Goal: Task Accomplishment & Management: Manage account settings

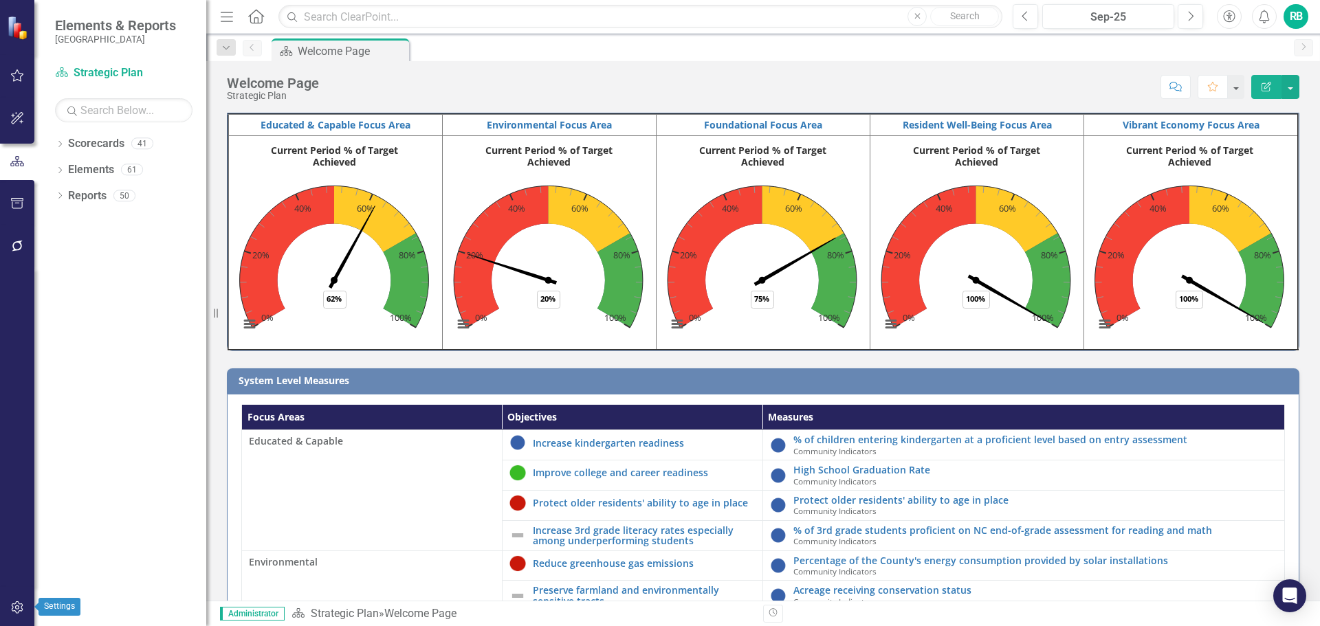
click at [17, 610] on icon "button" at bounding box center [17, 607] width 14 height 11
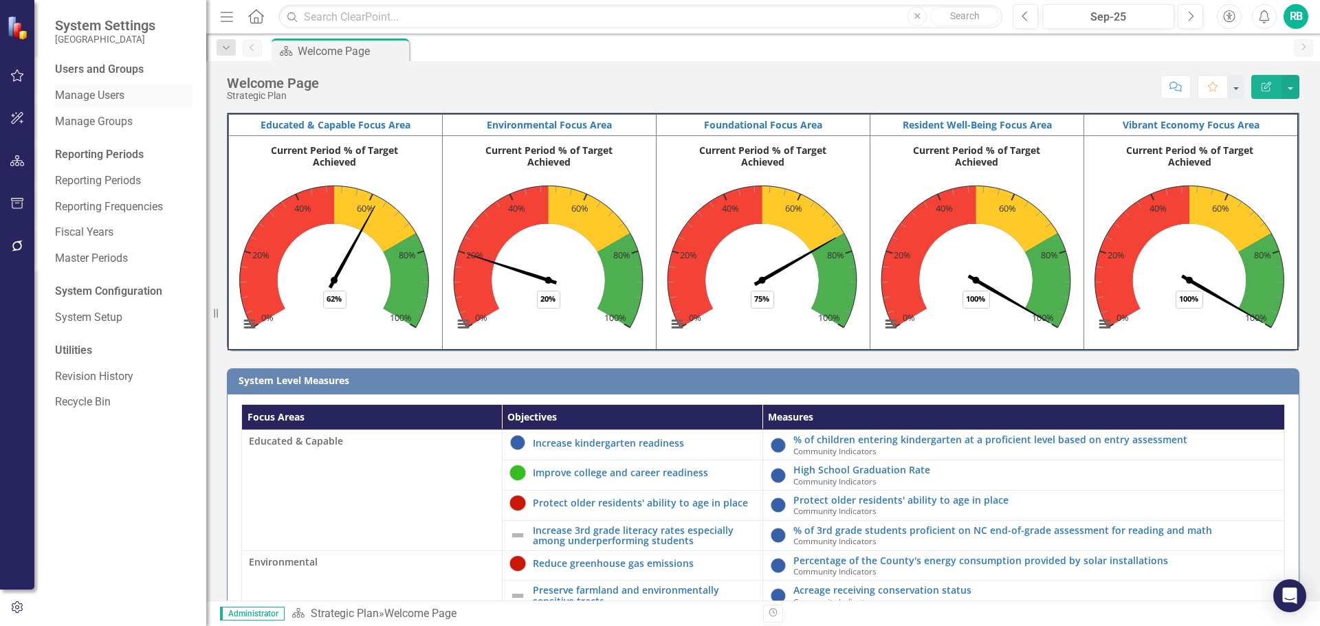
click at [76, 93] on link "Manage Users" at bounding box center [123, 96] width 137 height 16
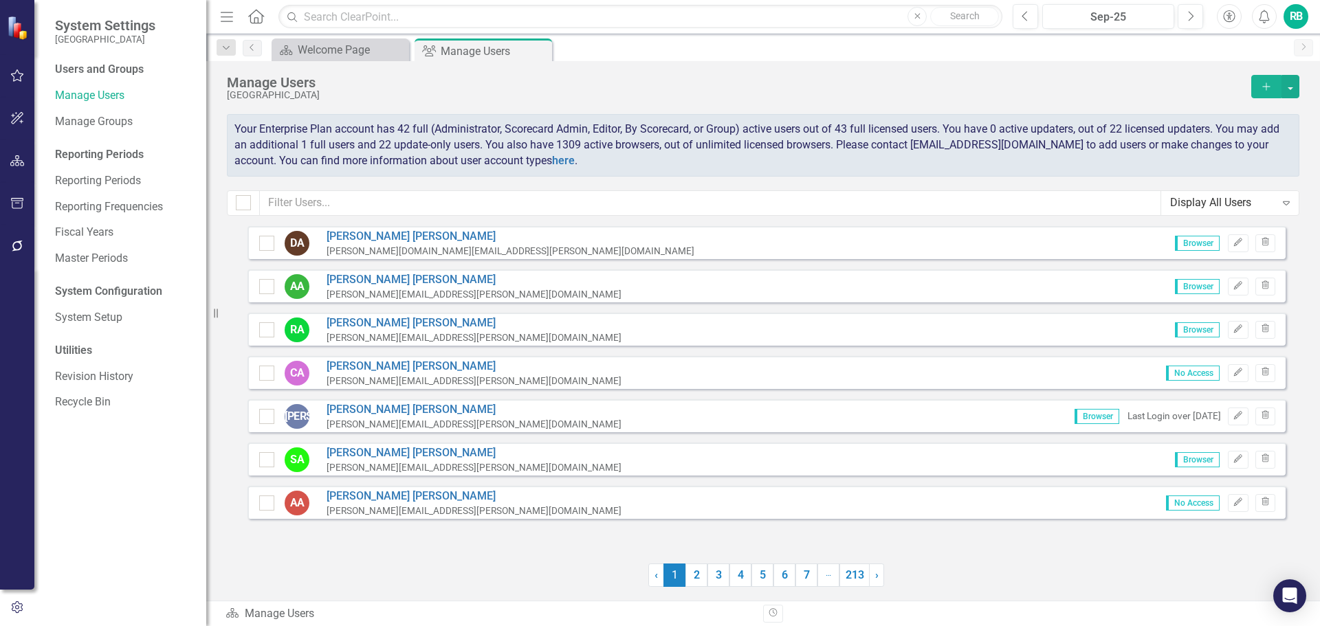
click at [1209, 201] on div "Display All Users" at bounding box center [1222, 203] width 105 height 16
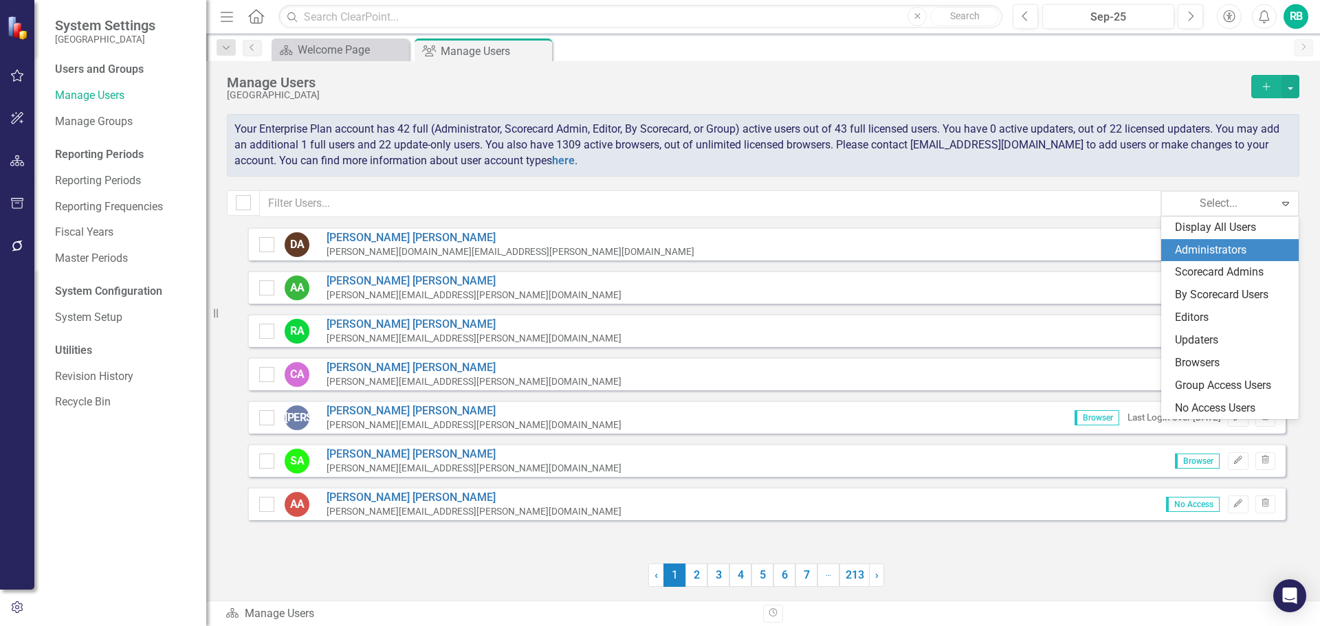
click at [1206, 252] on div "Administrators" at bounding box center [1232, 251] width 115 height 16
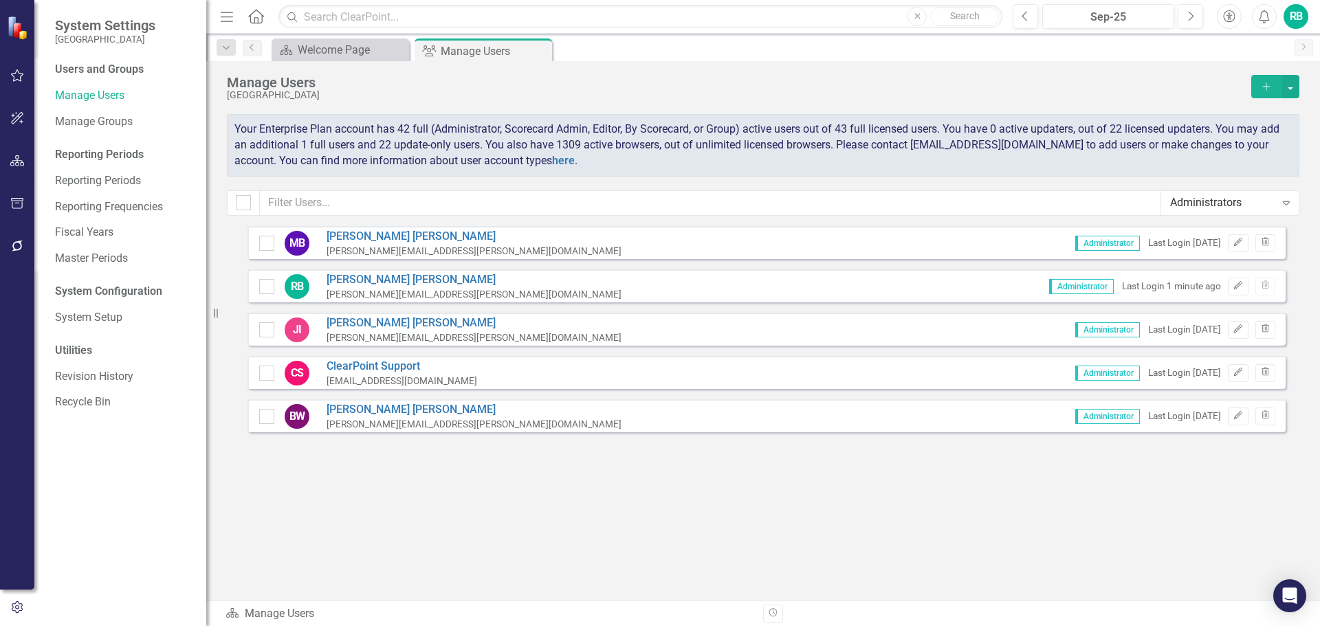
click at [1237, 195] on div "Administrators" at bounding box center [1222, 203] width 105 height 16
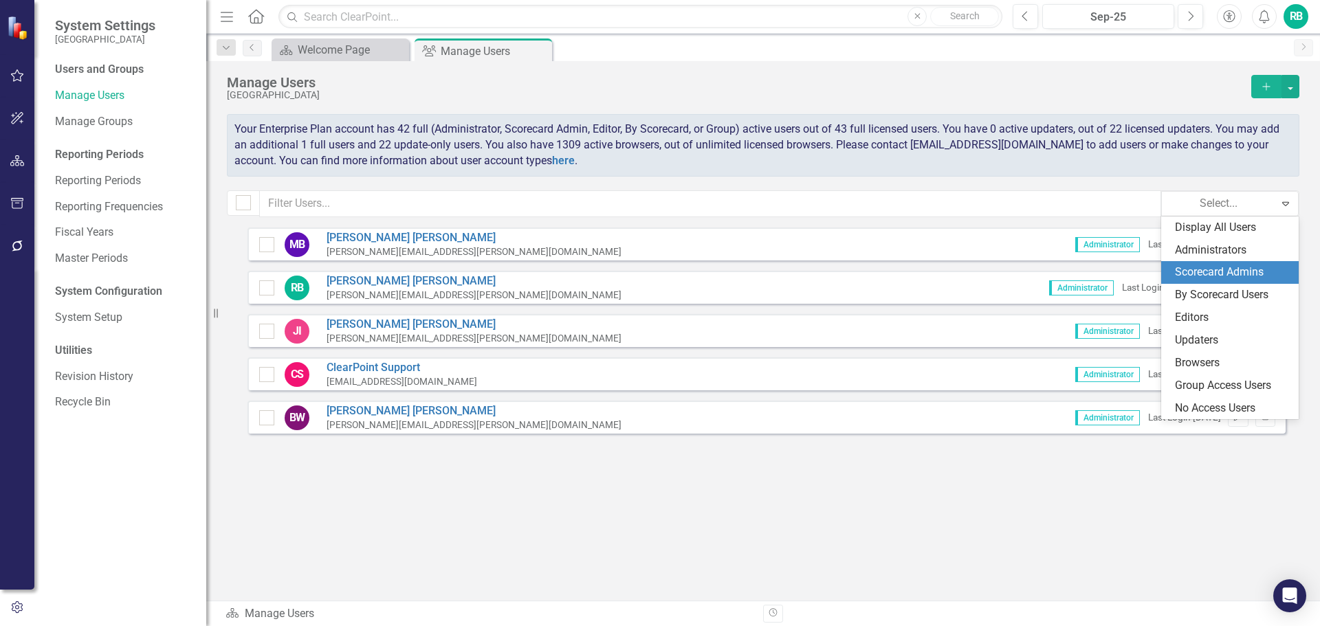
click at [1220, 267] on div "Scorecard Admins" at bounding box center [1232, 273] width 115 height 16
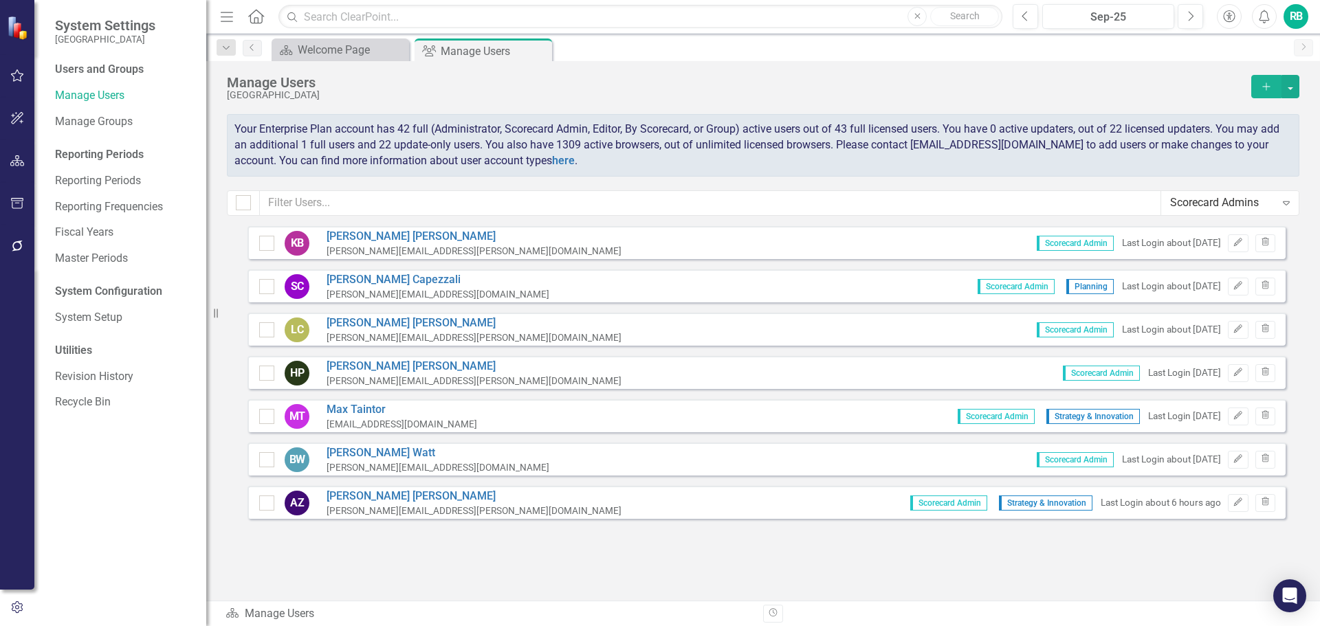
click at [1204, 206] on div "Scorecard Admins" at bounding box center [1222, 203] width 105 height 16
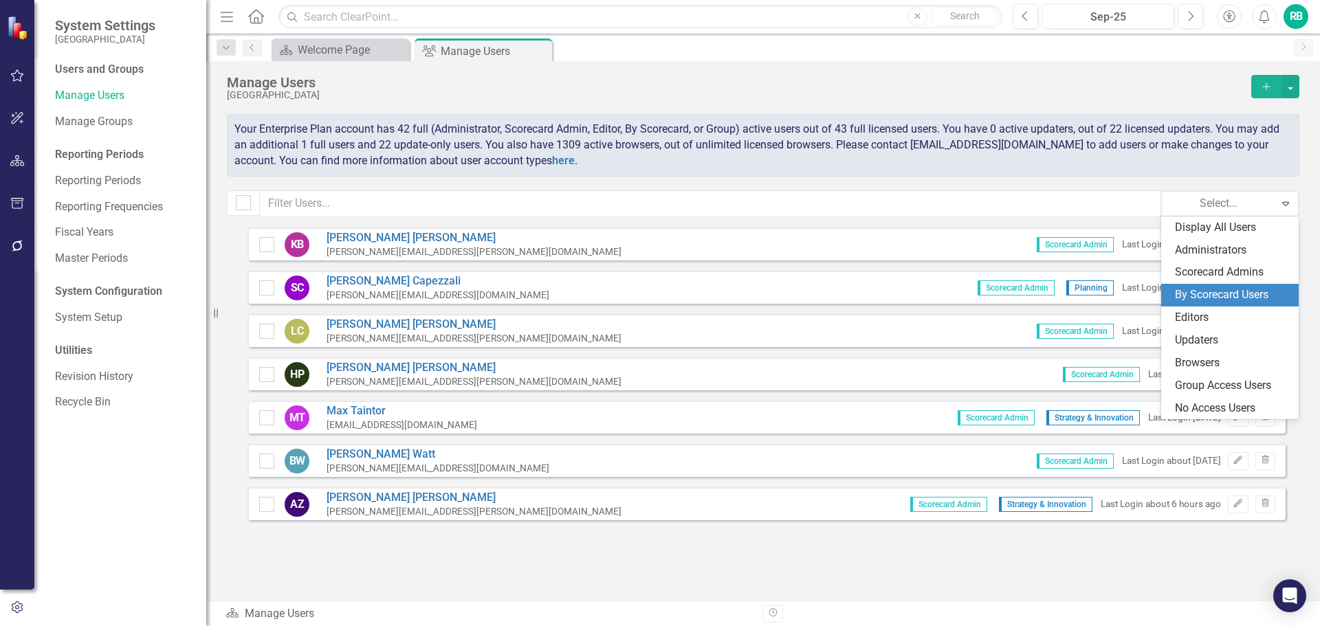
click at [1191, 291] on div "By Scorecard Users" at bounding box center [1232, 295] width 115 height 16
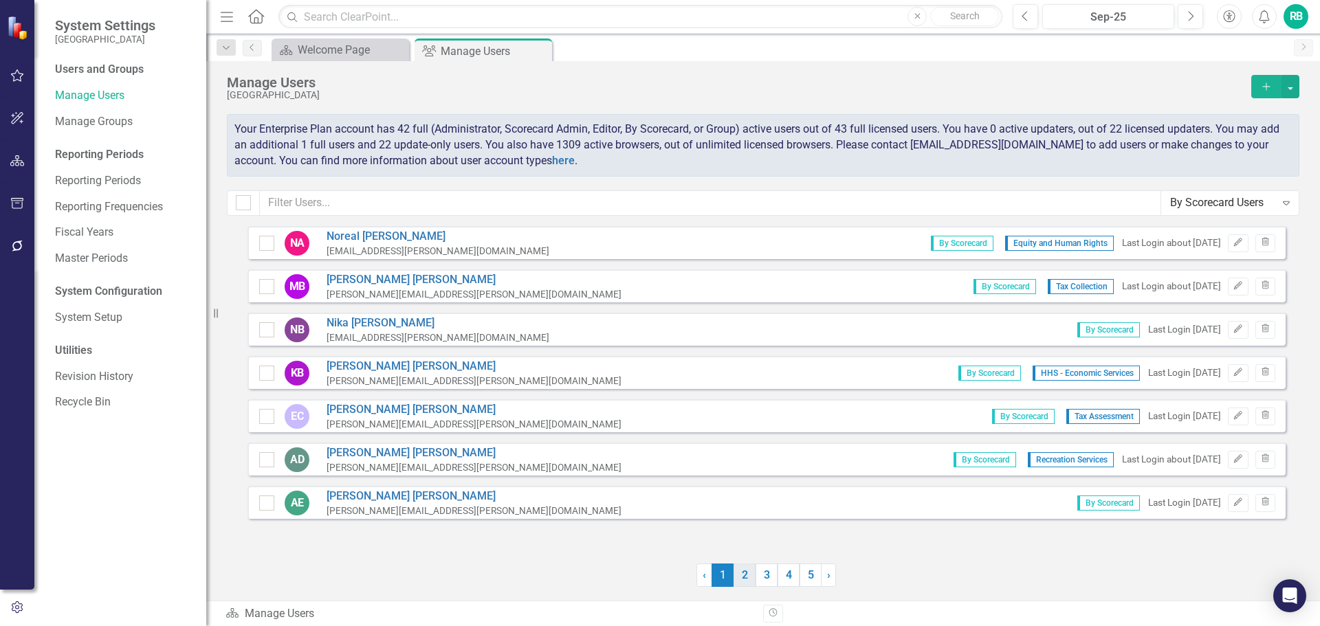
click at [745, 575] on link "2" at bounding box center [744, 575] width 22 height 23
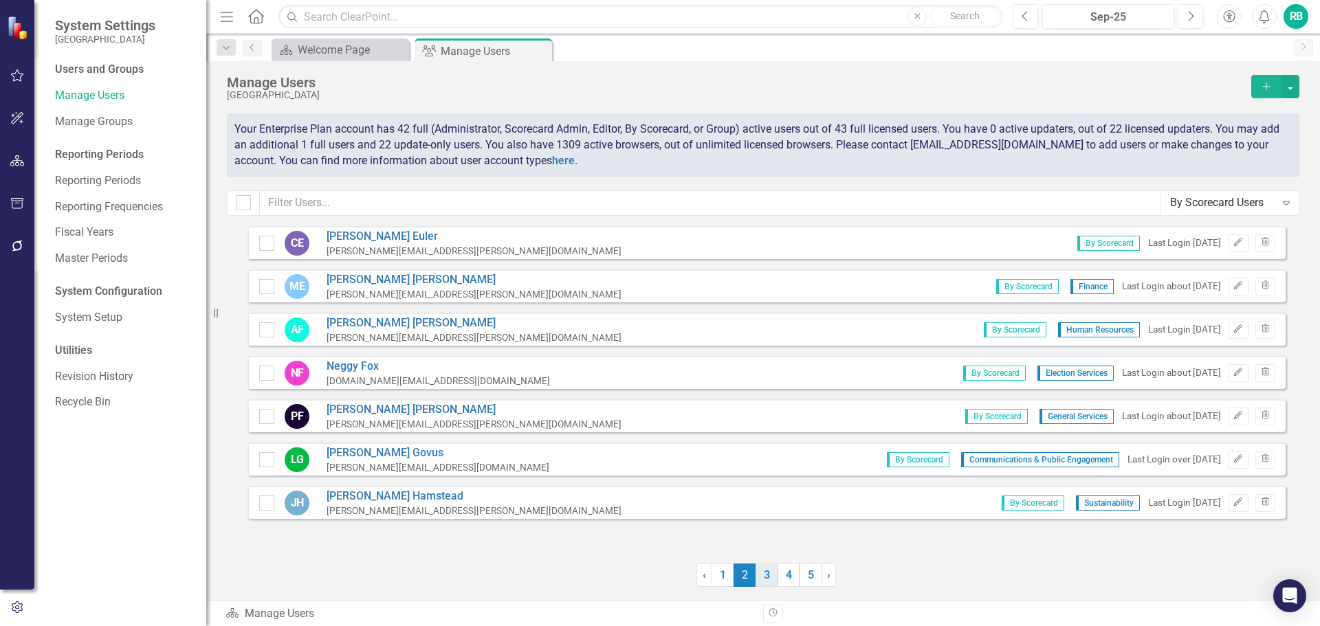
click at [764, 571] on link "3" at bounding box center [766, 575] width 22 height 23
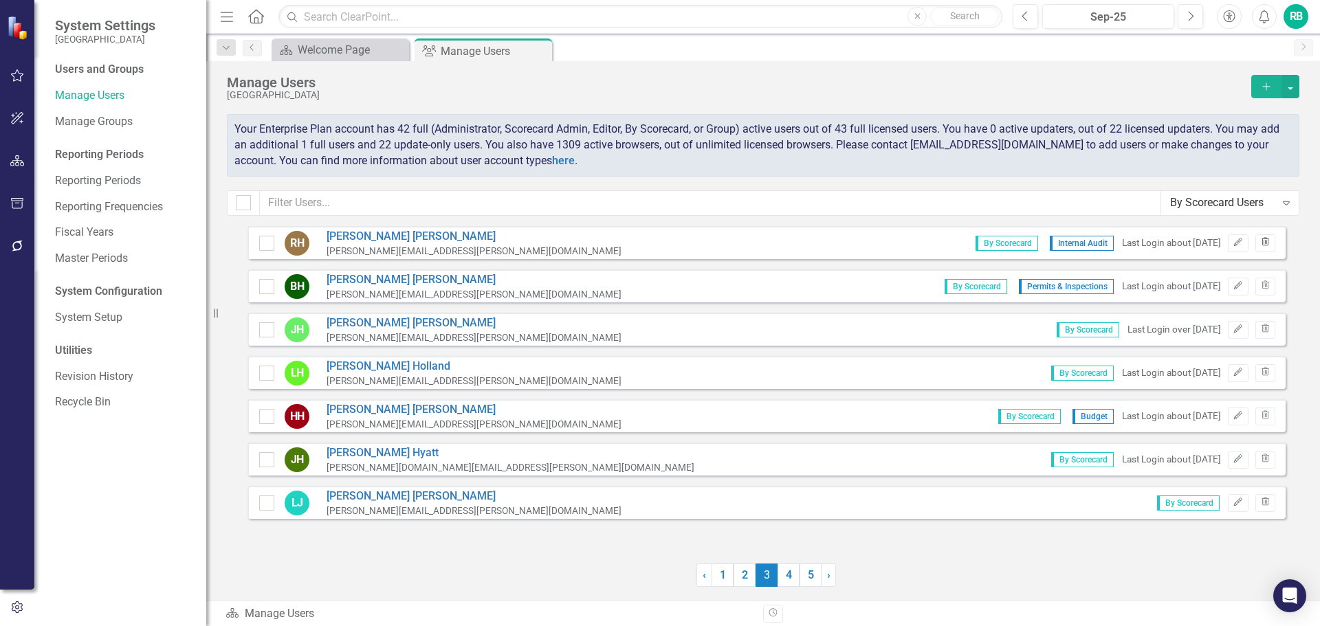
click at [1264, 244] on icon "Trash" at bounding box center [1265, 243] width 10 height 8
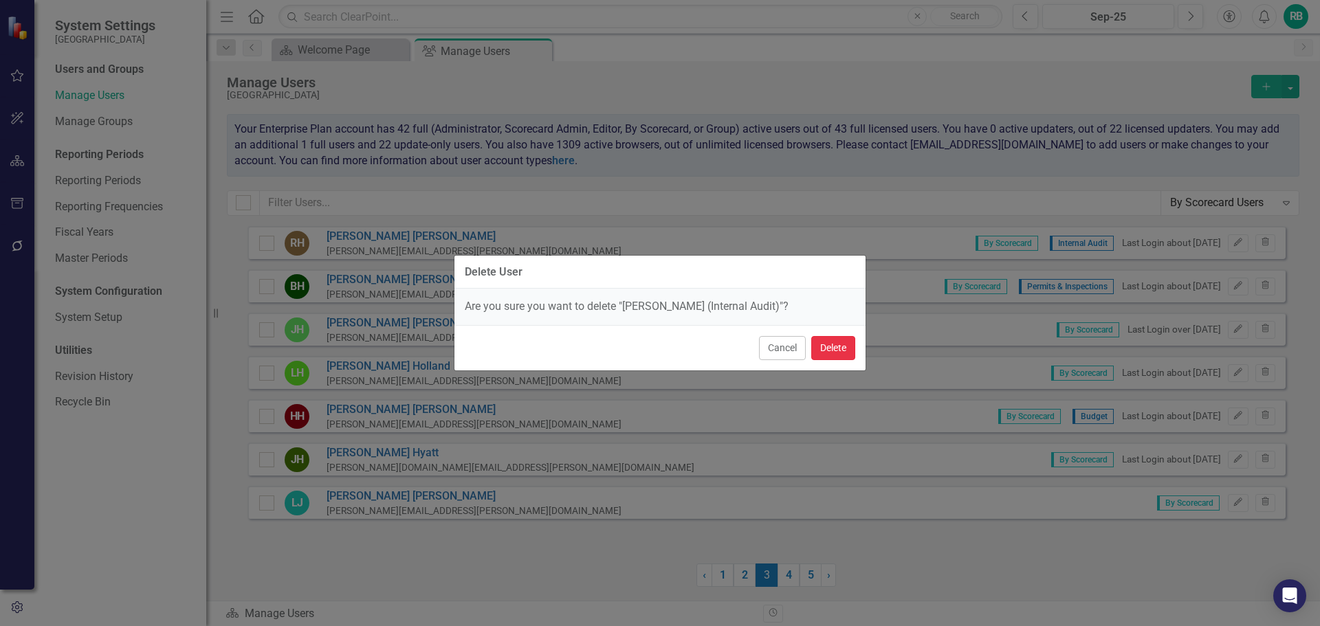
click at [828, 349] on button "Delete" at bounding box center [833, 348] width 44 height 24
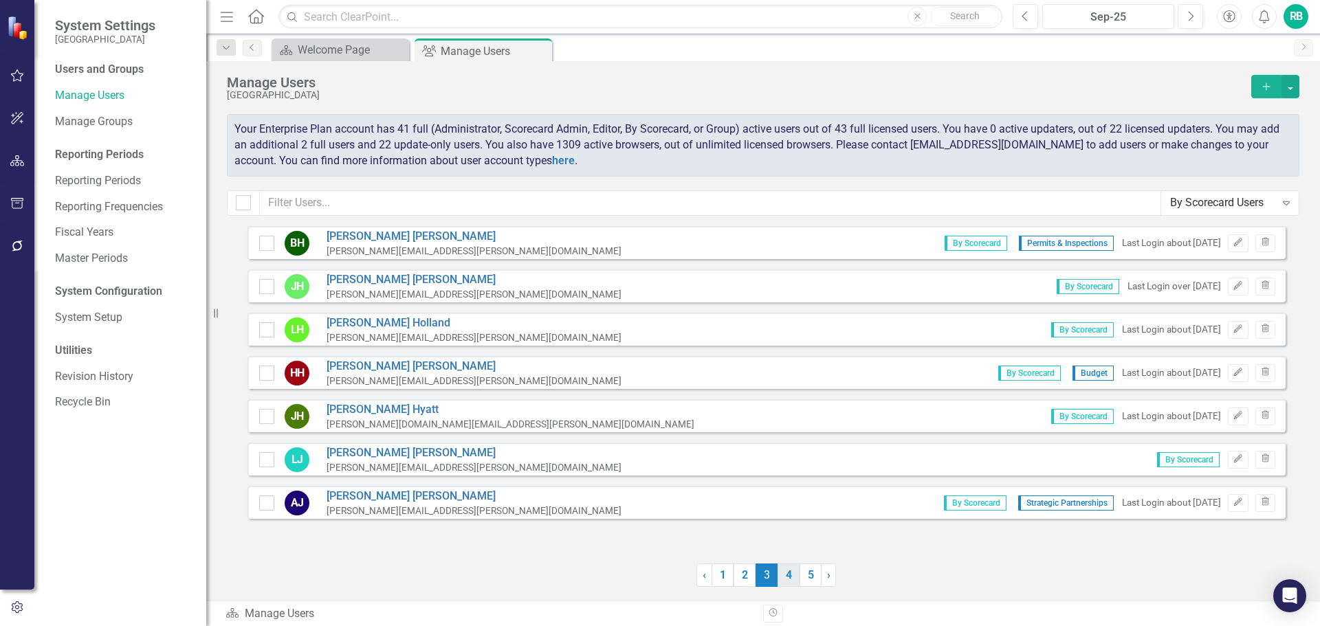
click at [795, 573] on link "4" at bounding box center [788, 575] width 22 height 23
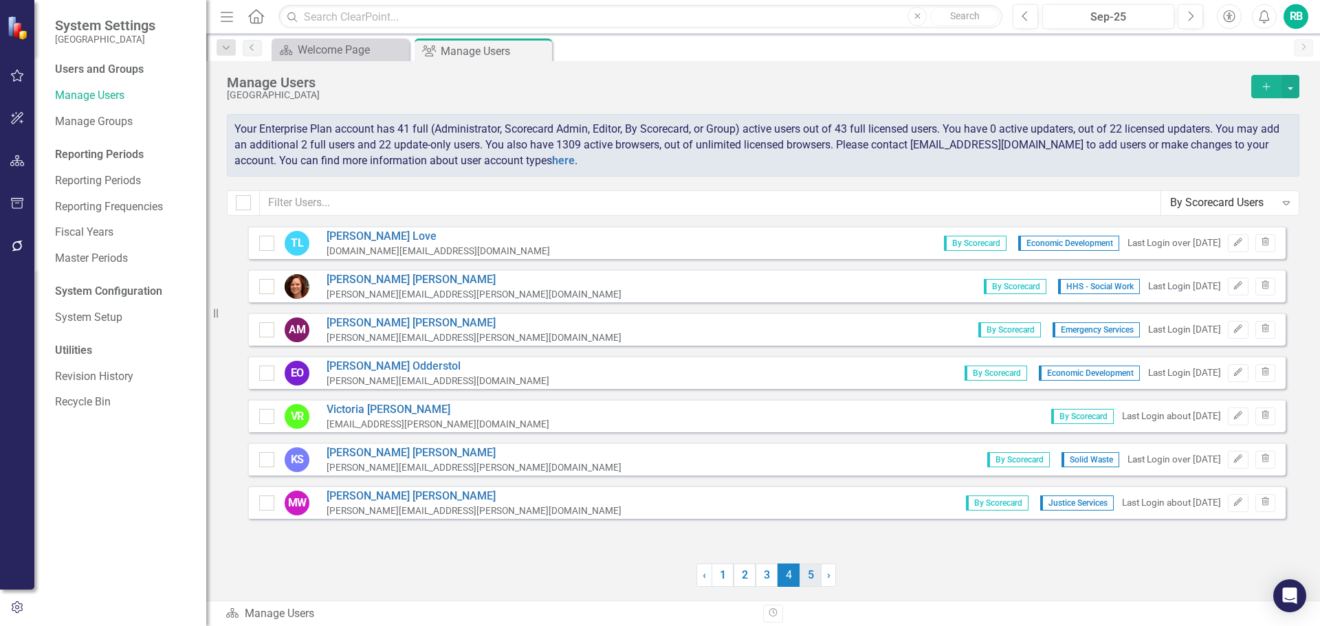
click at [810, 575] on link "5" at bounding box center [810, 575] width 22 height 23
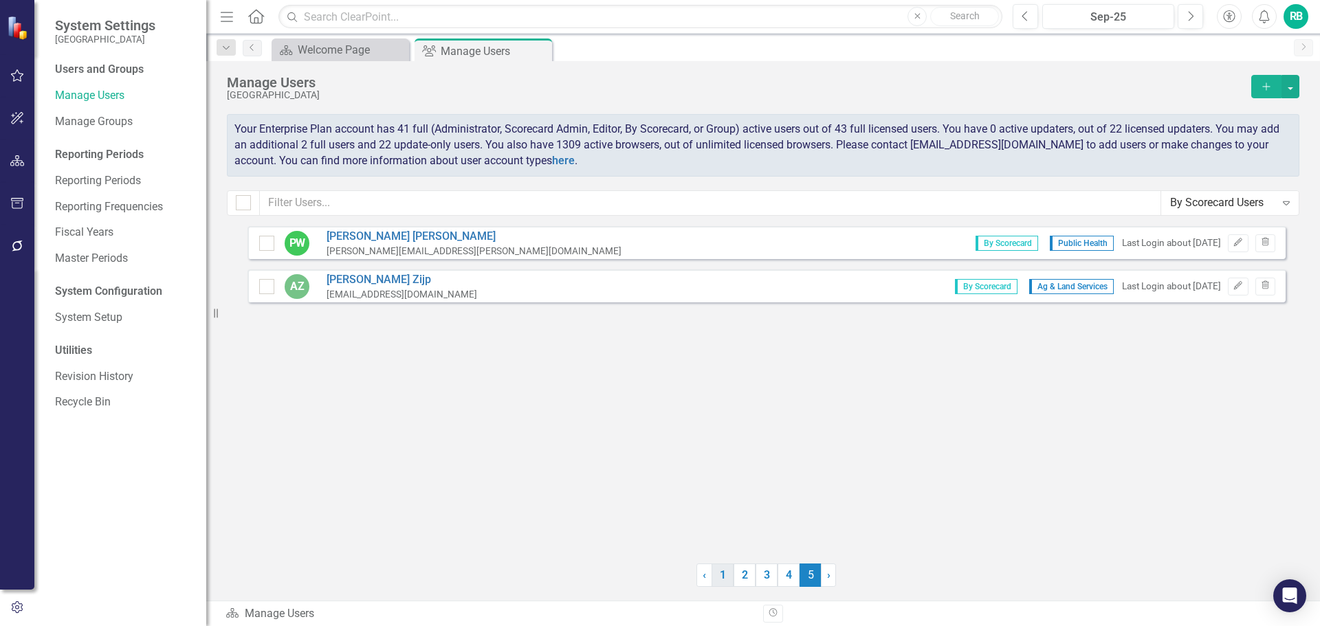
click at [723, 573] on link "1" at bounding box center [722, 575] width 22 height 23
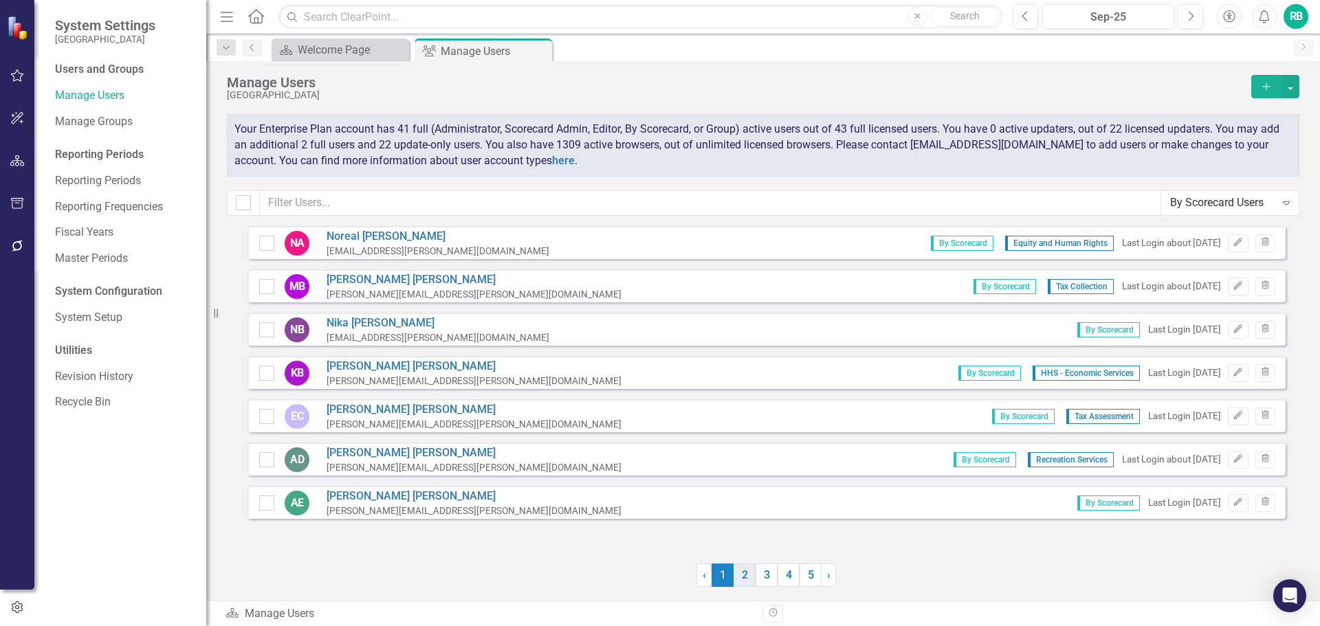
click at [743, 573] on link "2" at bounding box center [744, 575] width 22 height 23
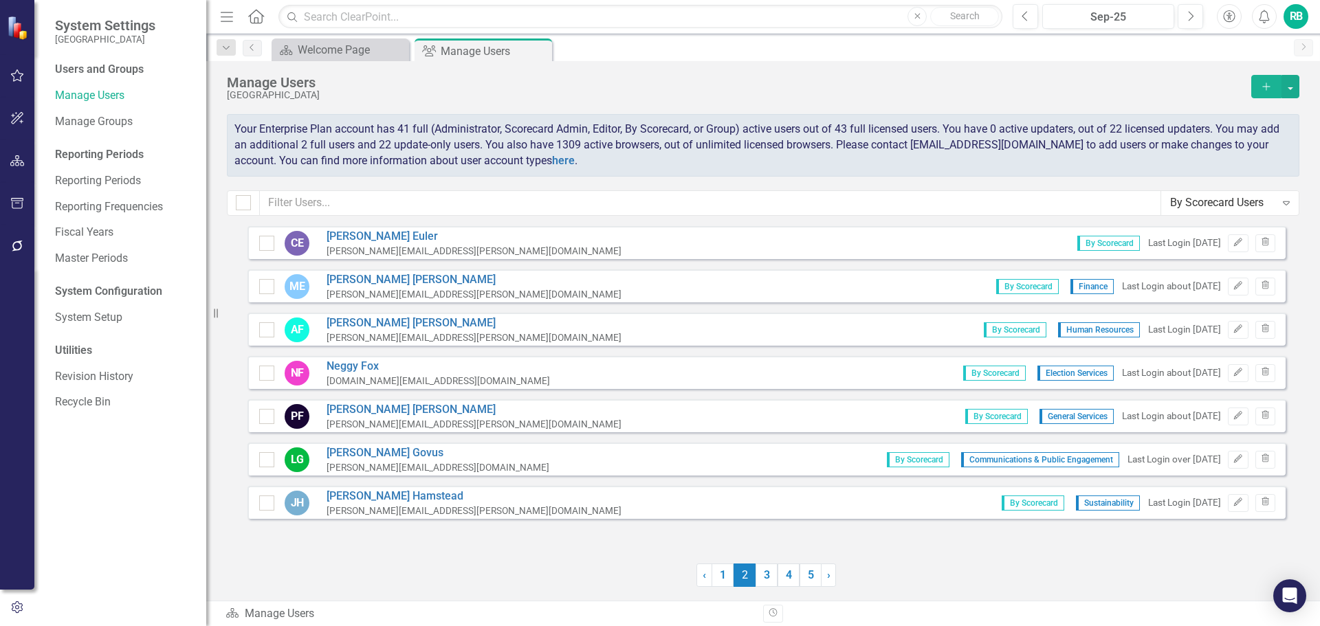
click at [1244, 204] on div "By Scorecard Users" at bounding box center [1222, 203] width 105 height 16
click at [995, 171] on div "Your Enterprise Plan account has 41 full (Administrator, Scorecard Admin, Edito…" at bounding box center [763, 145] width 1072 height 63
click at [1268, 324] on button "Trash" at bounding box center [1265, 330] width 20 height 18
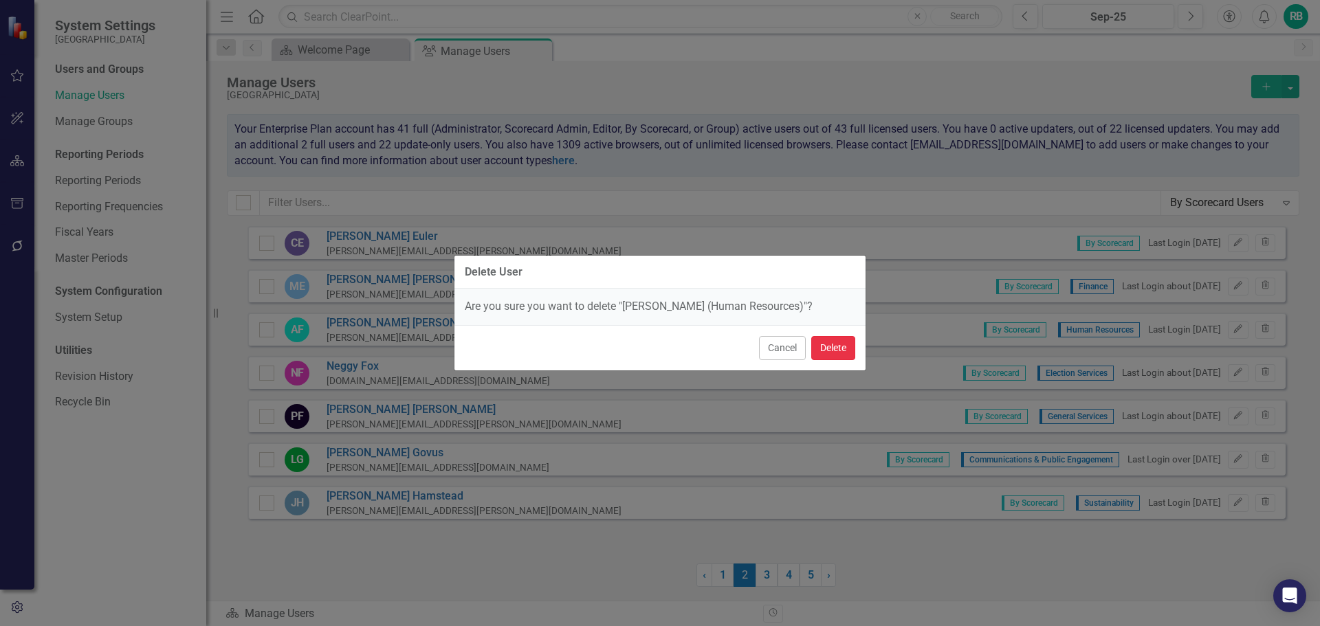
click at [836, 342] on button "Delete" at bounding box center [833, 348] width 44 height 24
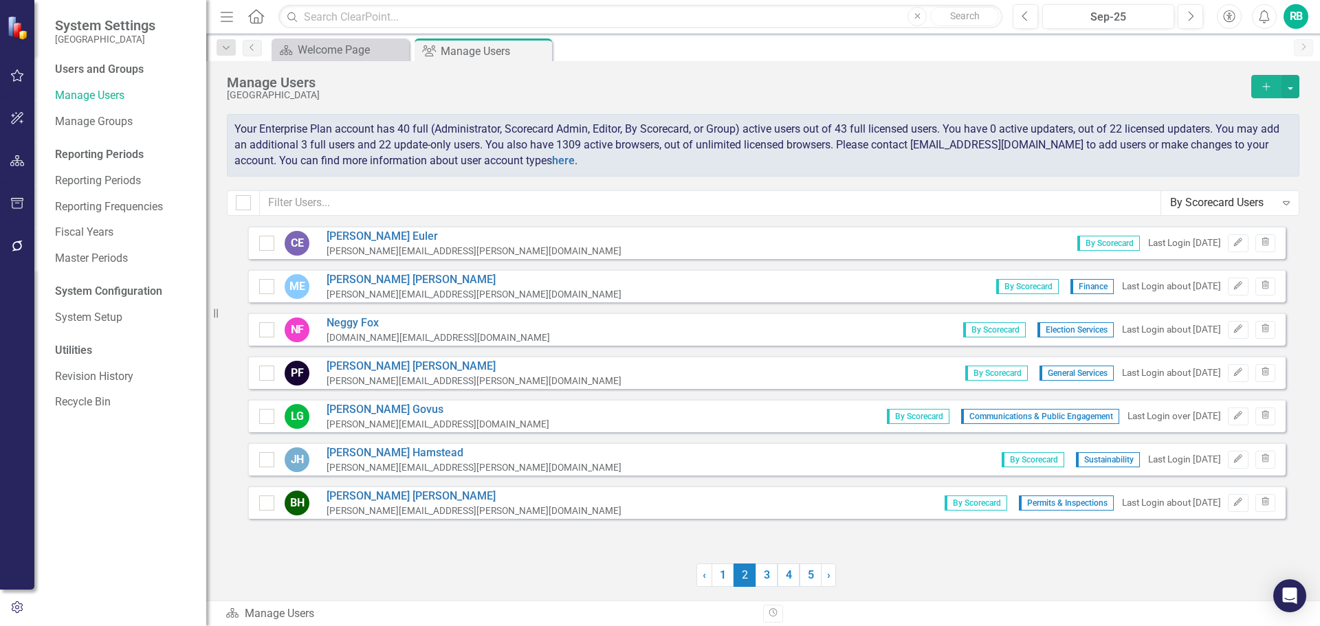
click at [19, 37] on img at bounding box center [19, 28] width 24 height 24
click at [19, 27] on img at bounding box center [19, 28] width 24 height 24
click at [17, 82] on button "button" at bounding box center [17, 76] width 31 height 29
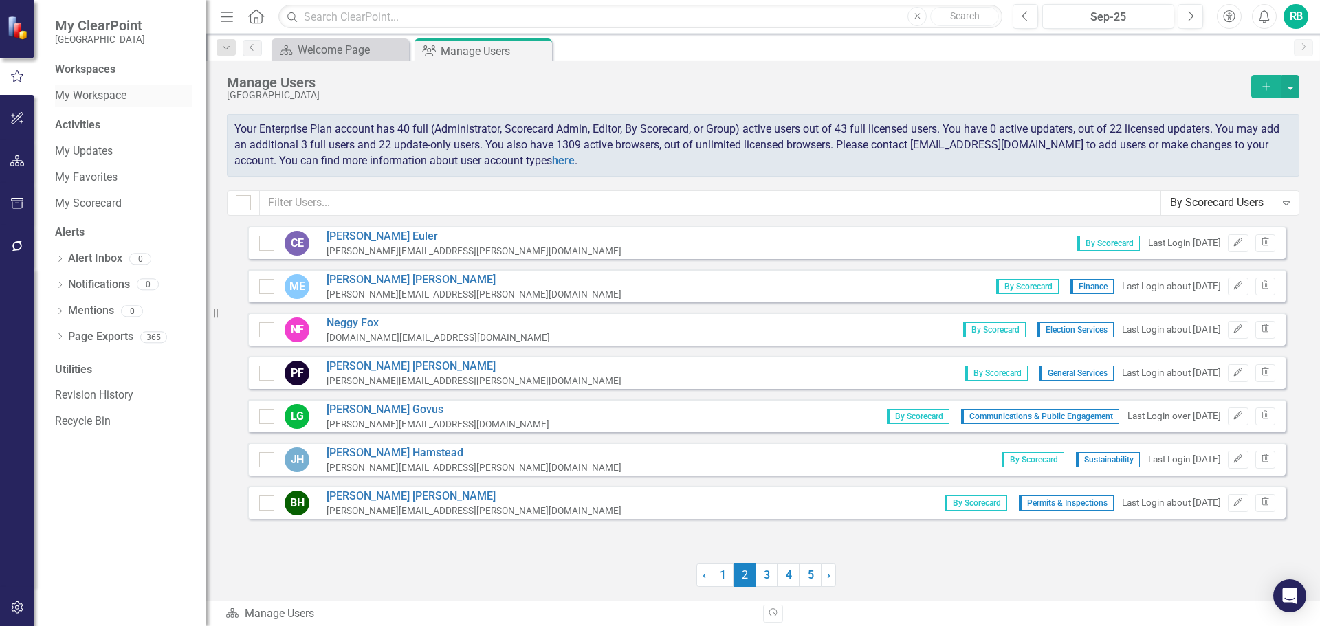
click at [98, 89] on link "My Workspace" at bounding box center [123, 96] width 137 height 16
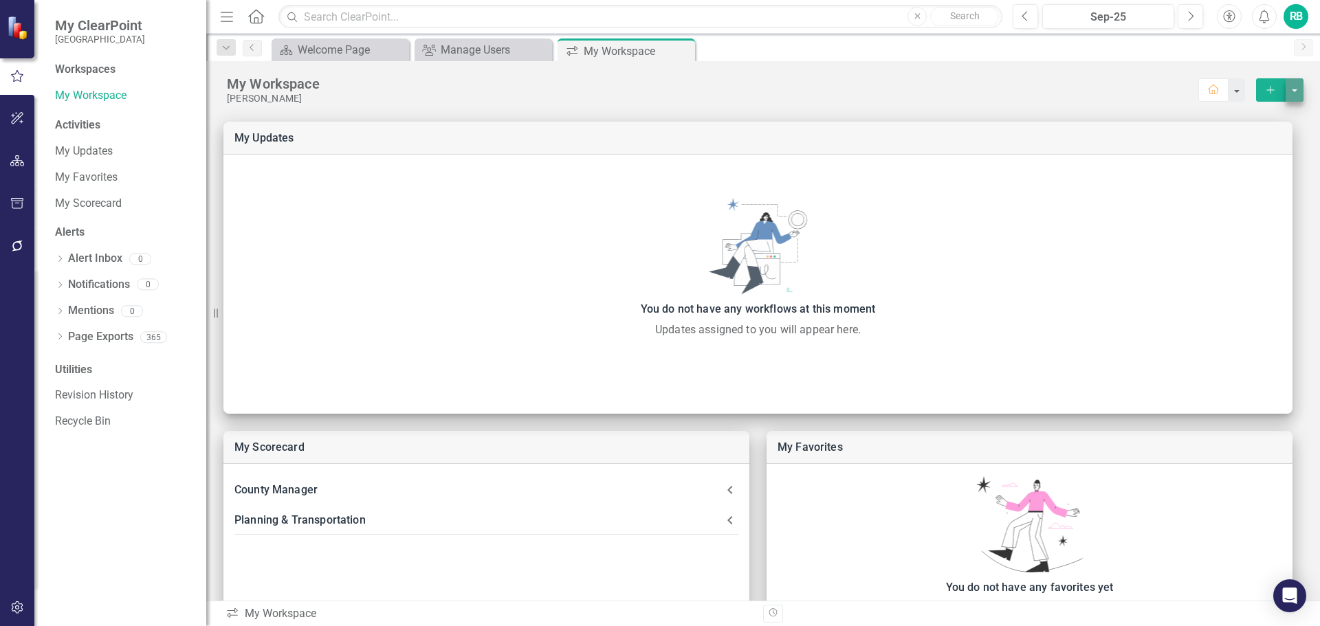
click at [1285, 88] on button "select merge strategy" at bounding box center [1294, 89] width 18 height 23
click at [1185, 140] on div "Manage Workspaces" at bounding box center [1225, 144] width 113 height 16
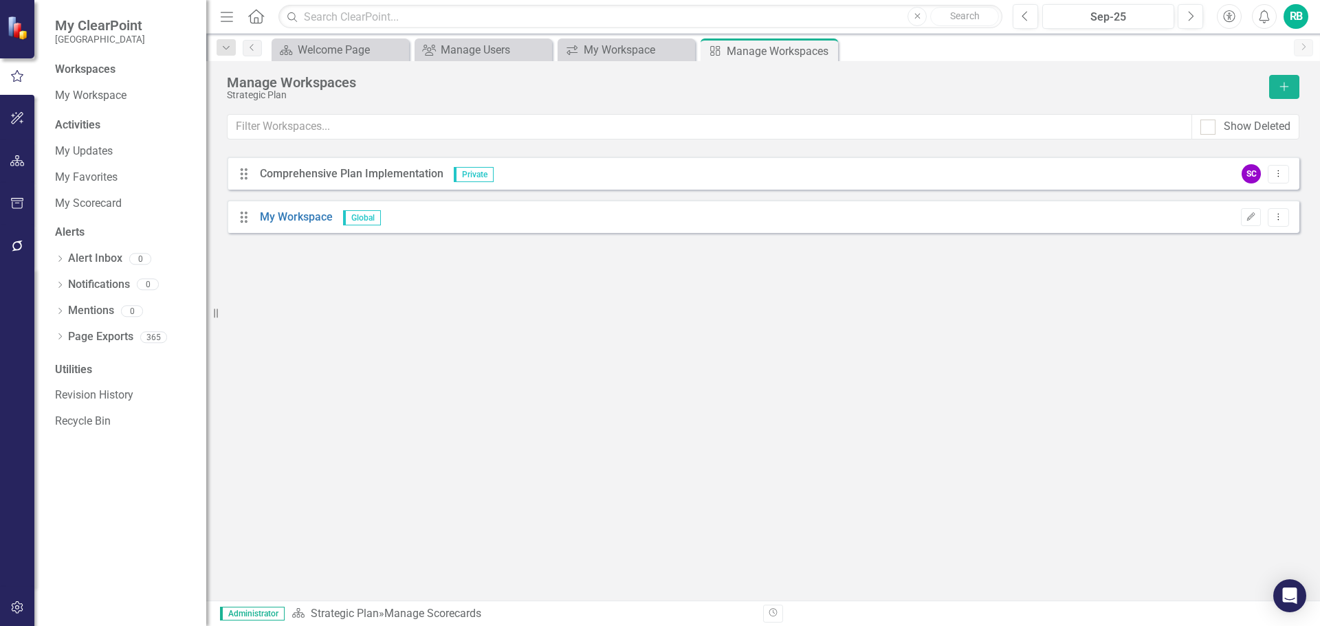
click at [255, 21] on icon "Home" at bounding box center [256, 16] width 18 height 14
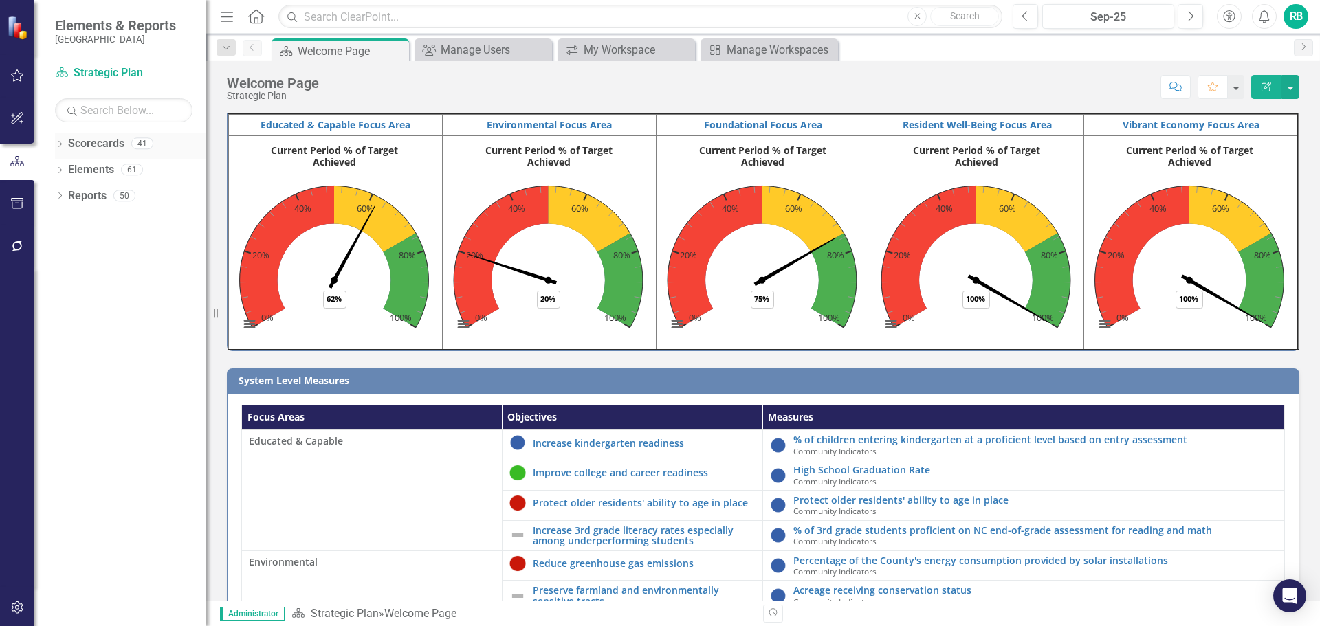
click at [62, 144] on icon at bounding box center [59, 144] width 3 height 6
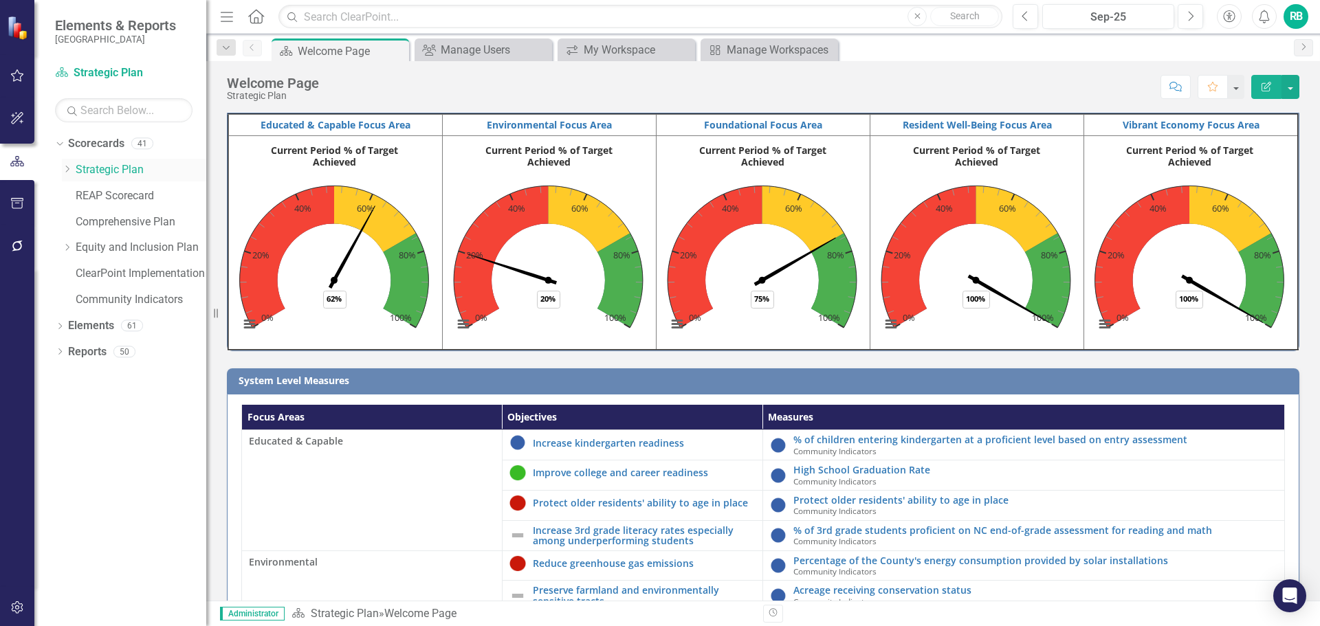
click at [69, 173] on icon "Dropdown" at bounding box center [67, 169] width 10 height 8
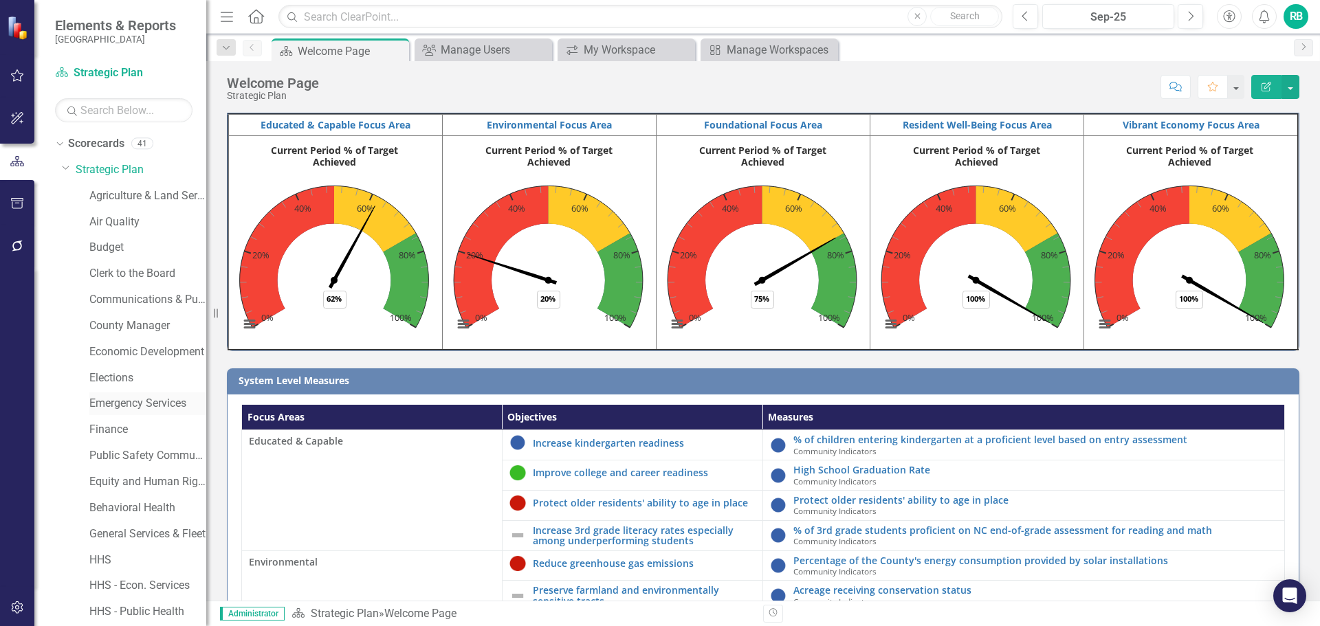
scroll to position [206, 0]
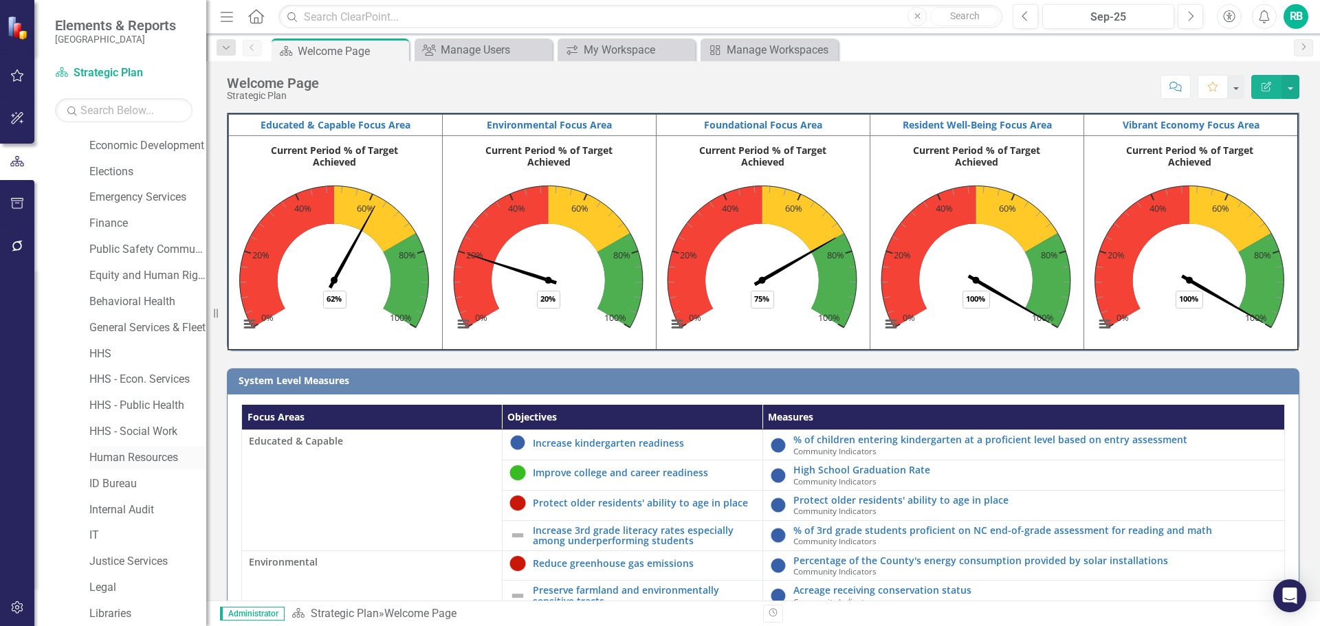
click at [122, 465] on link "Human Resources" at bounding box center [147, 458] width 117 height 16
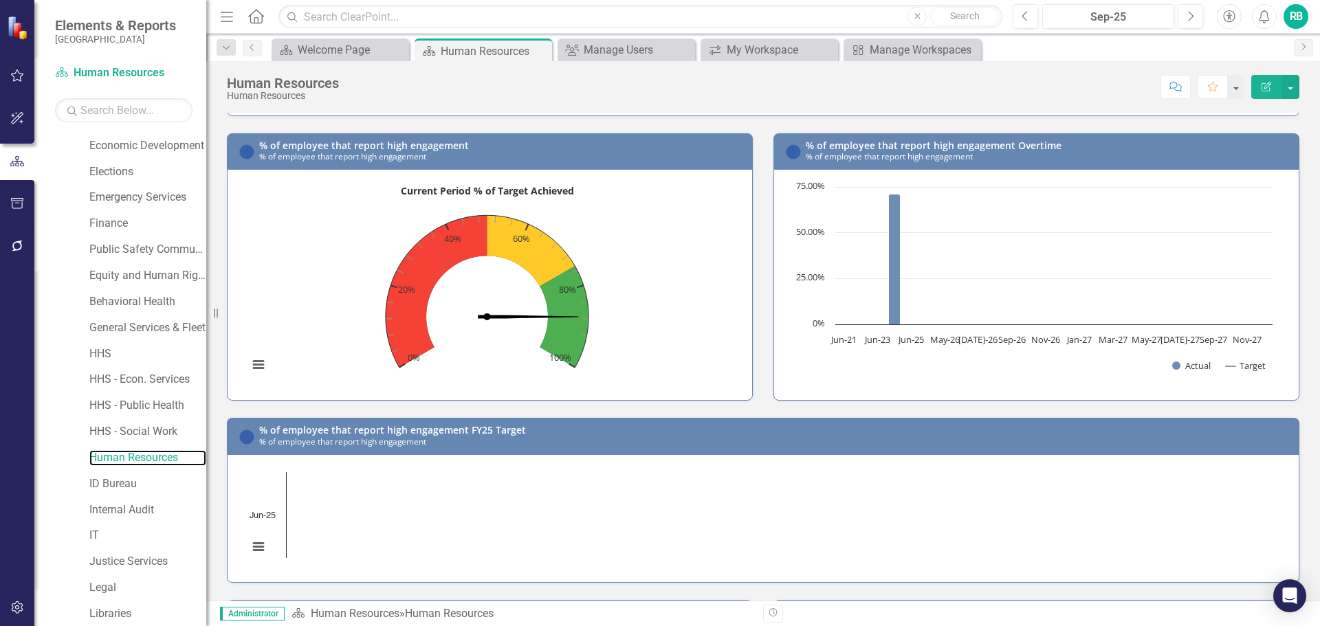
scroll to position [412, 0]
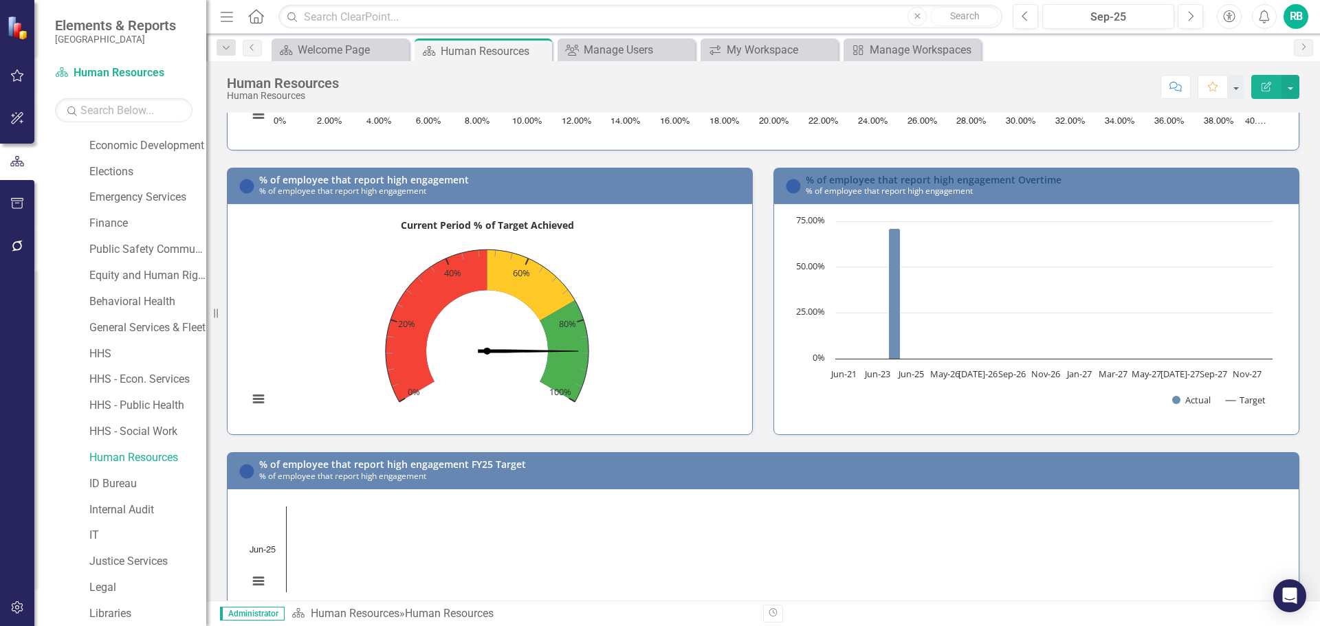
click at [843, 181] on link "% of employee that report high engagement Overtime" at bounding box center [934, 179] width 256 height 13
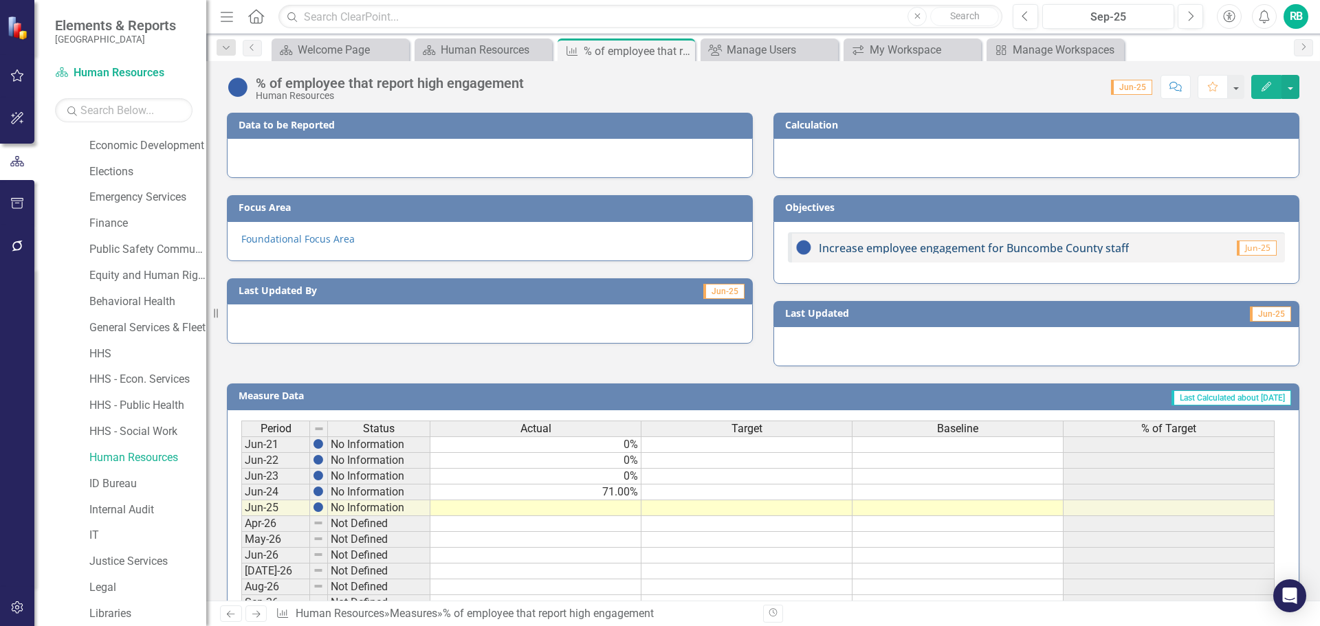
click at [876, 247] on link "Increase employee engagement for Buncombe County staff" at bounding box center [974, 248] width 310 height 15
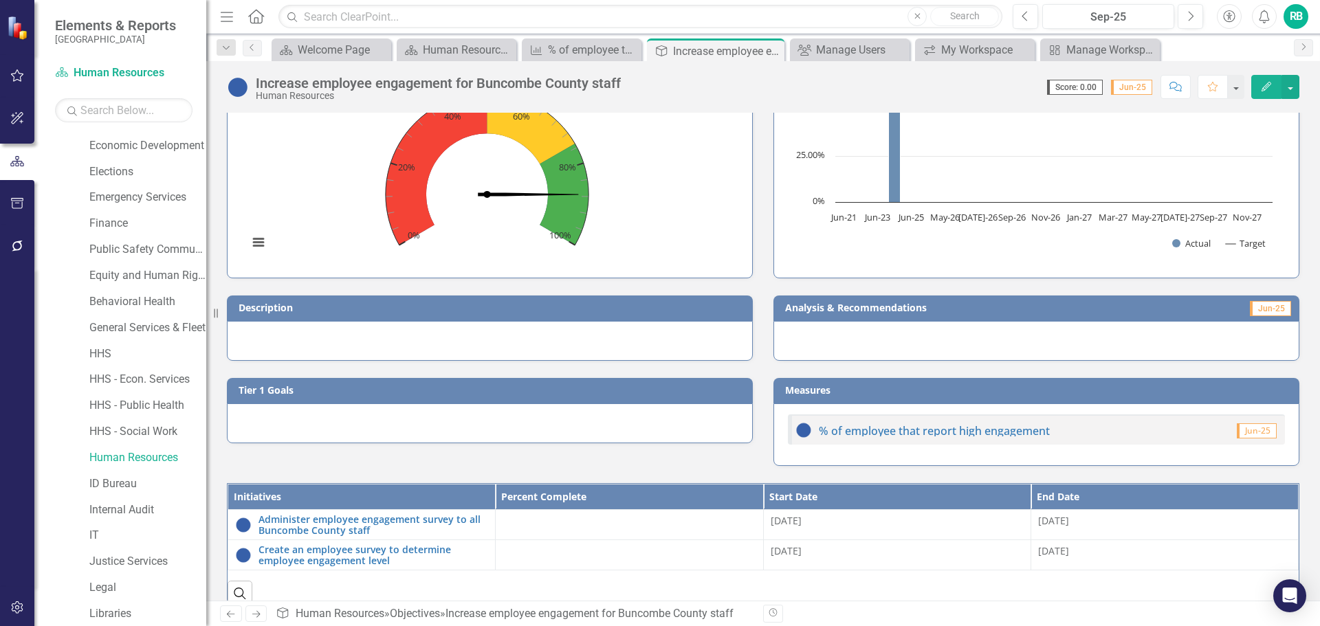
scroll to position [302, 0]
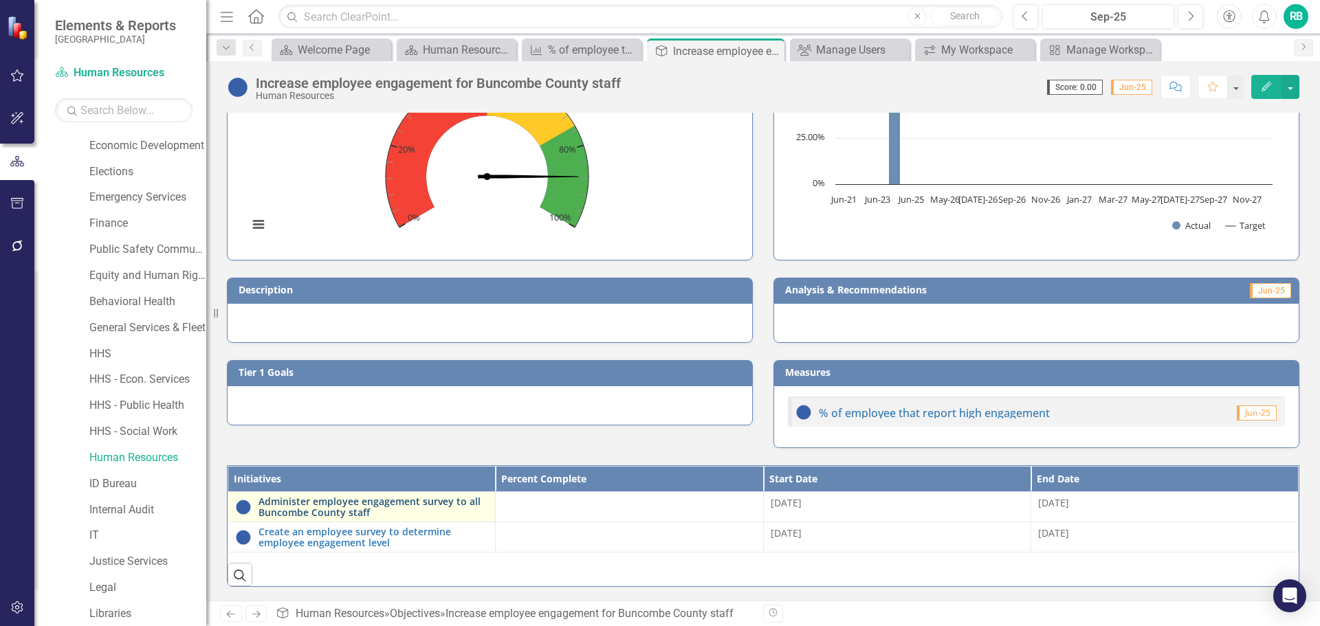
click at [362, 506] on link "Administer employee engagement survey to all Buncombe County staff" at bounding box center [373, 506] width 230 height 21
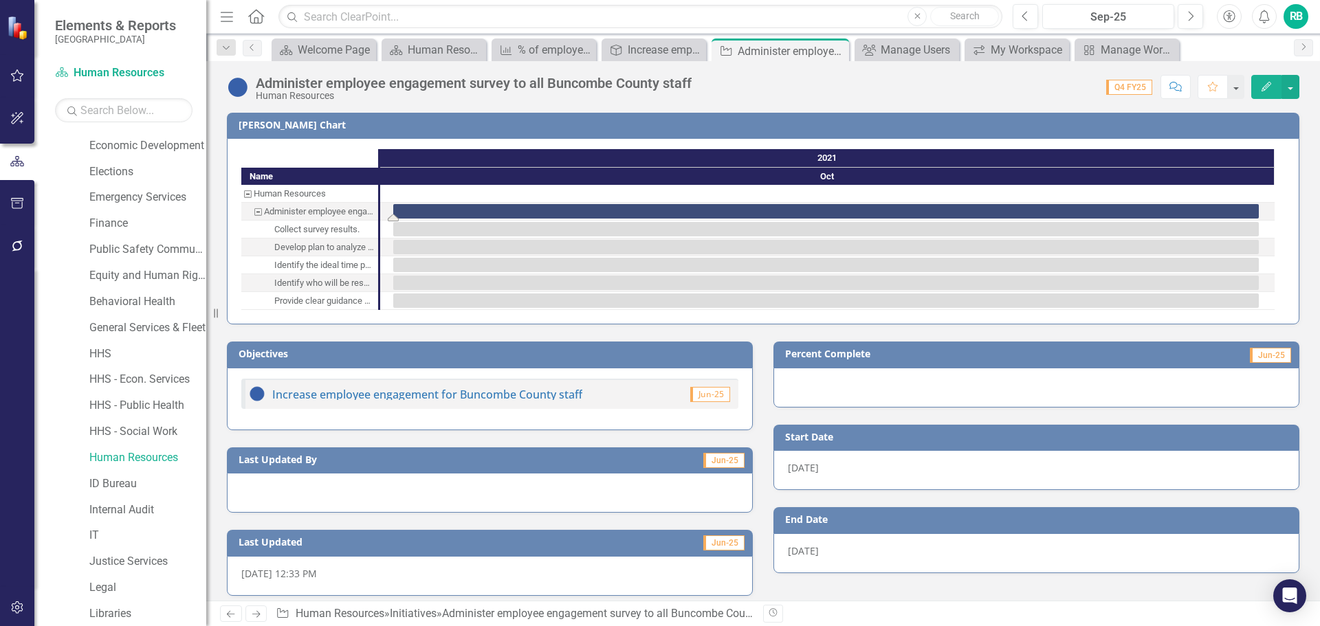
click at [776, 217] on div "Task: Start date: 2021-10-01 End date: 2021-10-31" at bounding box center [825, 211] width 865 height 14
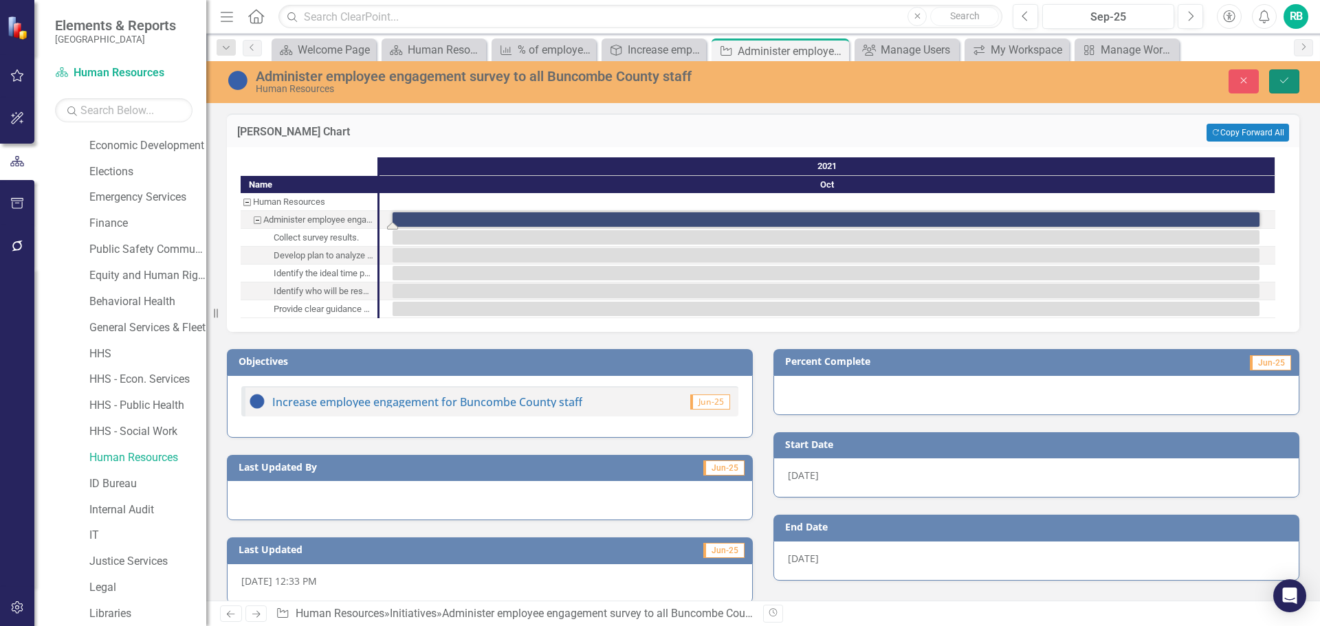
click at [1277, 76] on button "Save" at bounding box center [1284, 81] width 30 height 24
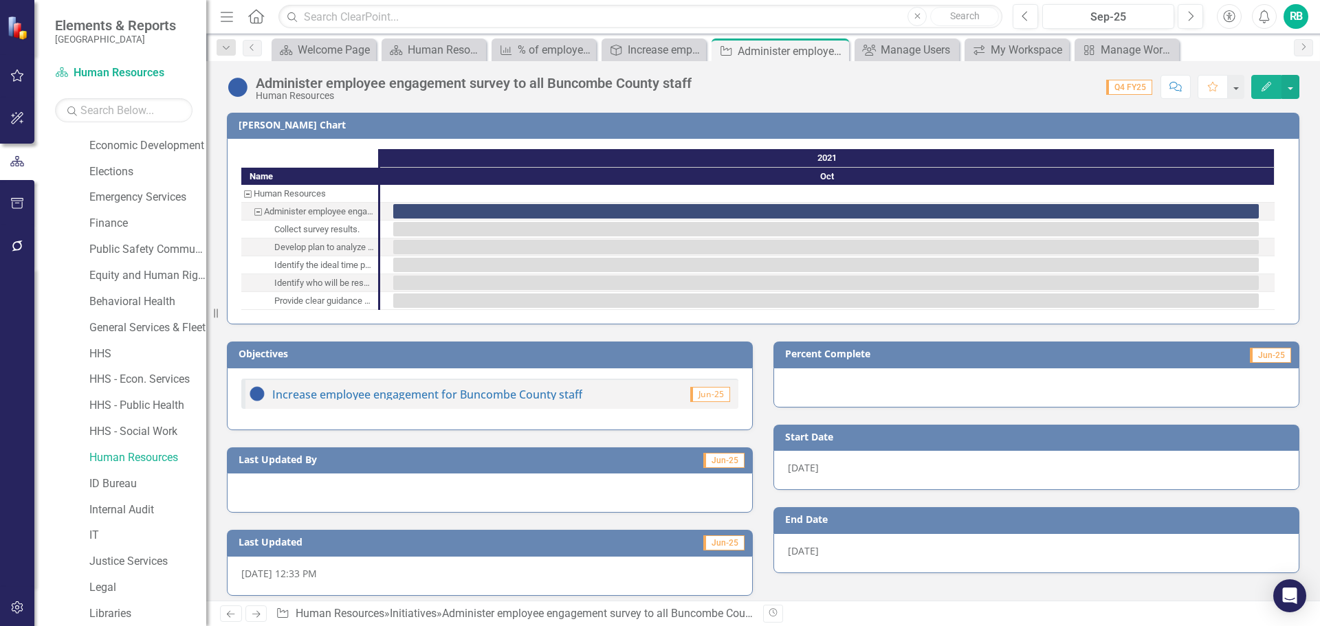
click at [1265, 89] on icon "button" at bounding box center [1266, 87] width 10 height 10
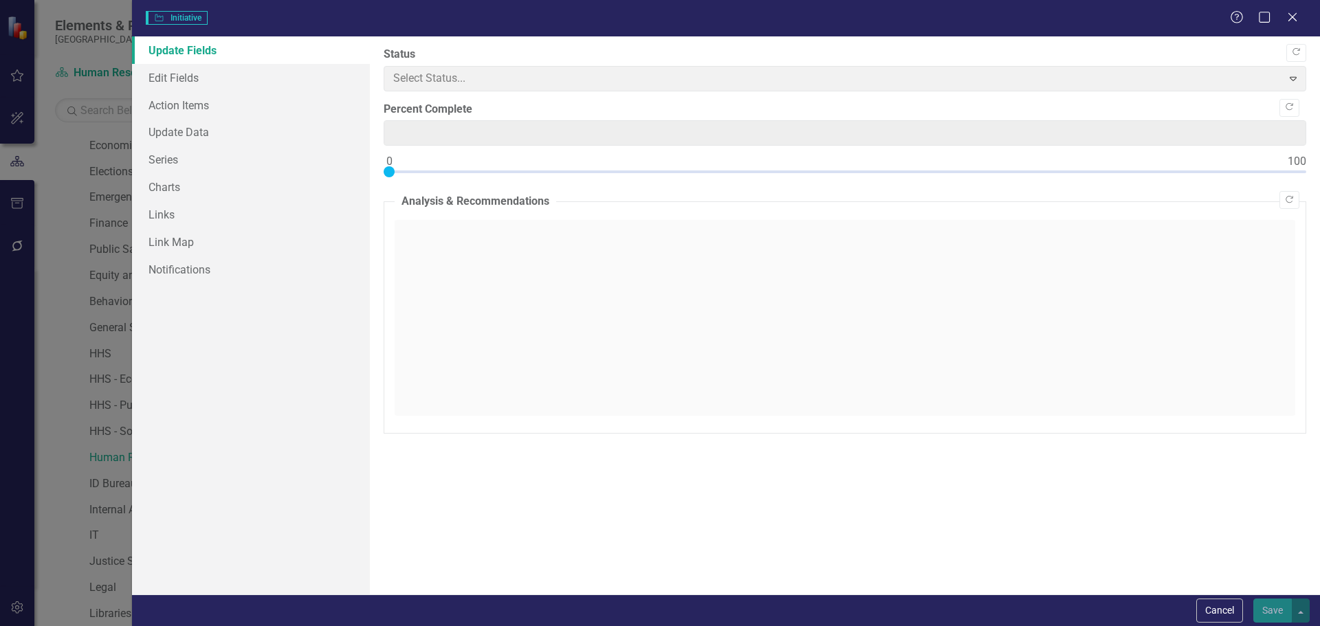
type input "0"
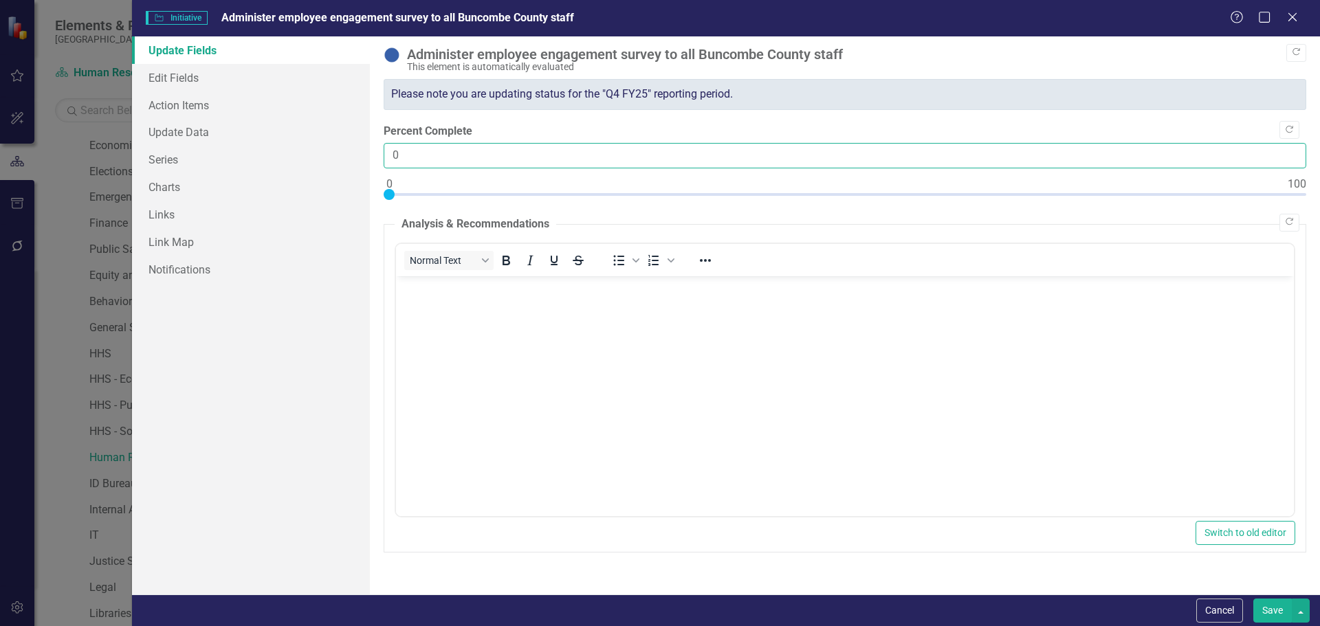
click at [481, 153] on input "0" at bounding box center [845, 155] width 923 height 25
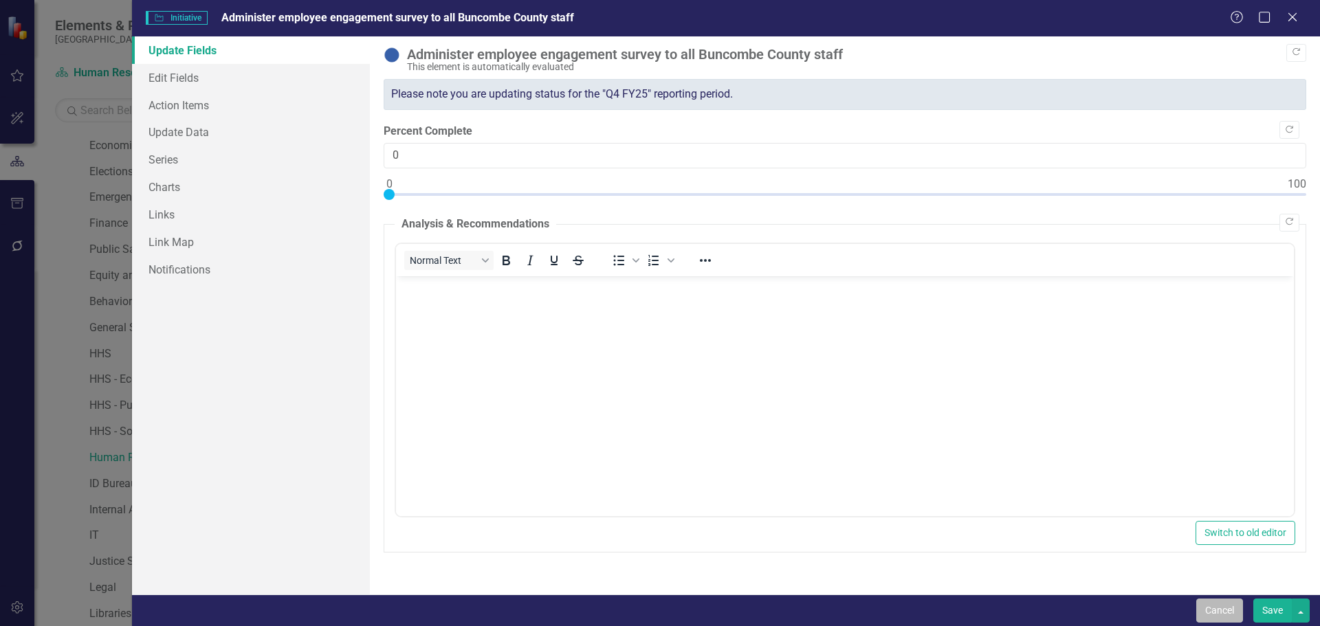
click at [1225, 613] on button "Cancel" at bounding box center [1219, 611] width 47 height 24
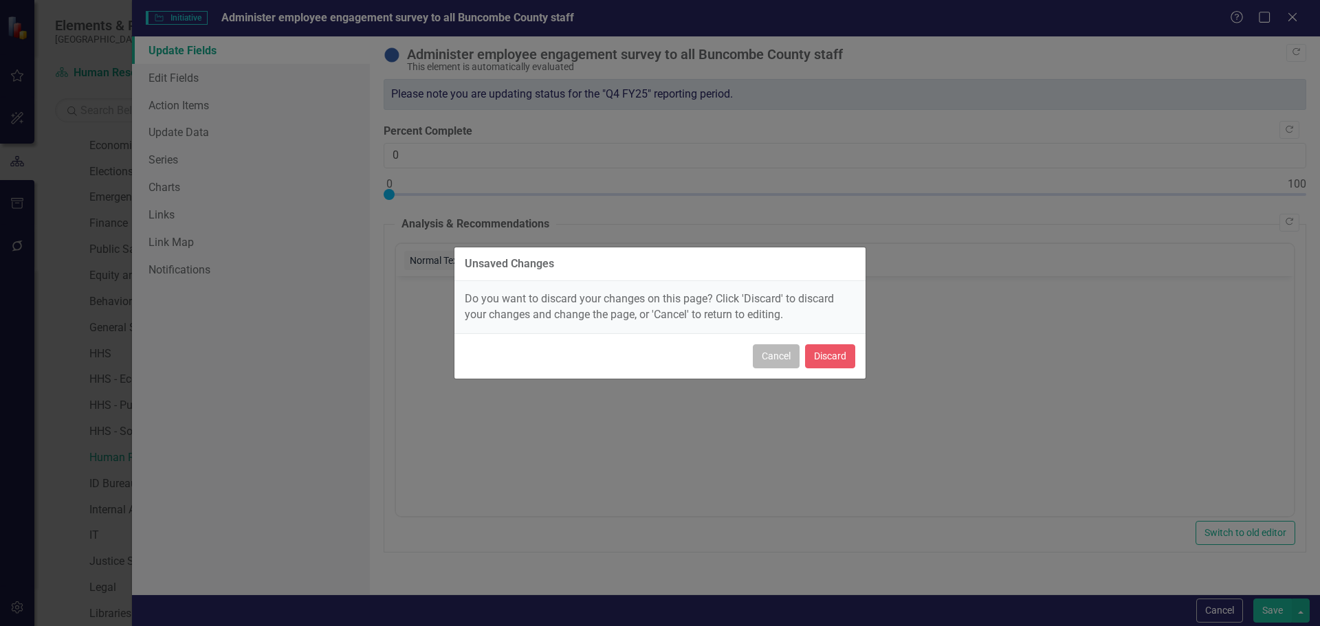
click at [787, 360] on button "Cancel" at bounding box center [776, 356] width 47 height 24
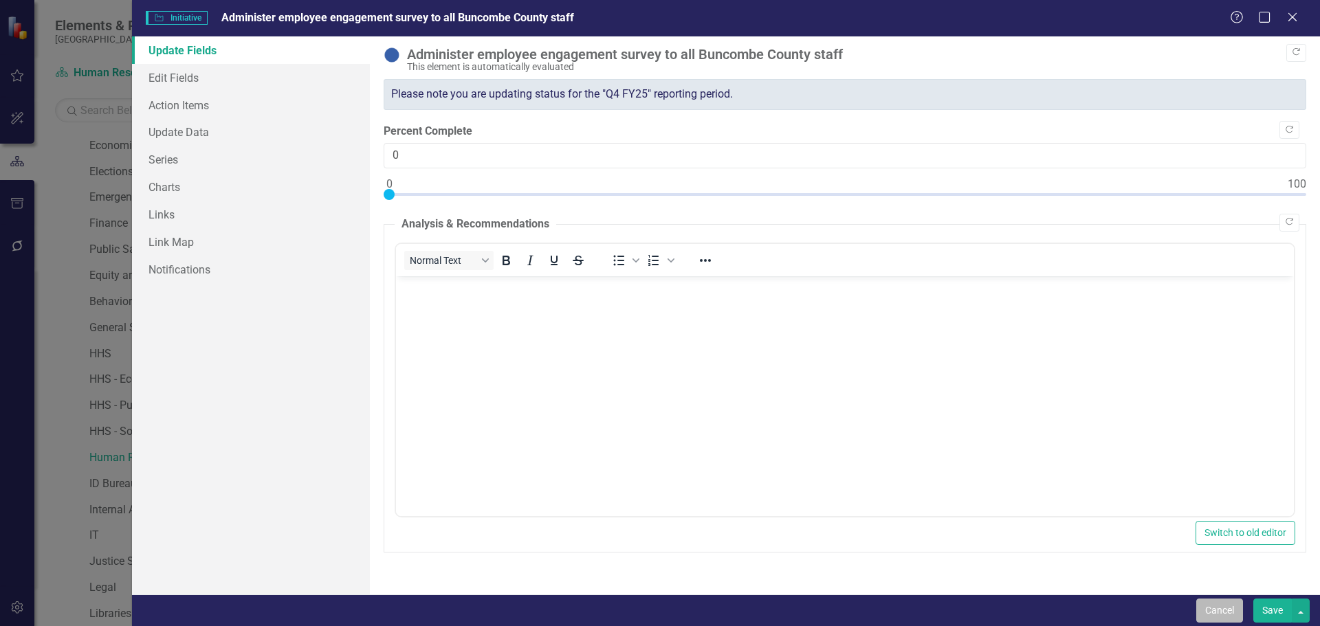
click at [1203, 602] on button "Cancel" at bounding box center [1219, 611] width 47 height 24
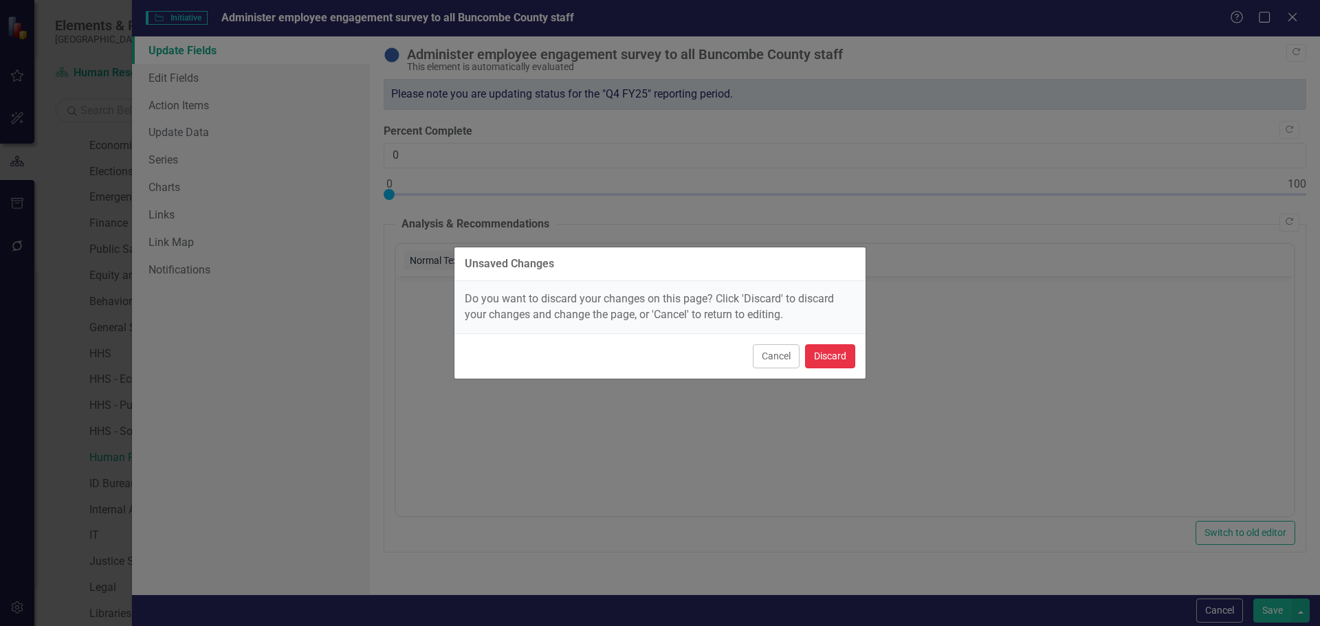
click at [843, 363] on button "Discard" at bounding box center [830, 356] width 50 height 24
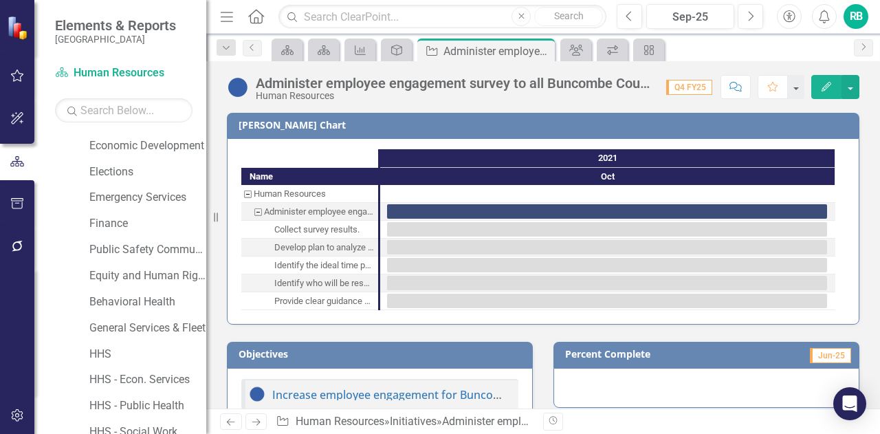
scroll to position [206, 0]
